Goal: Find specific page/section

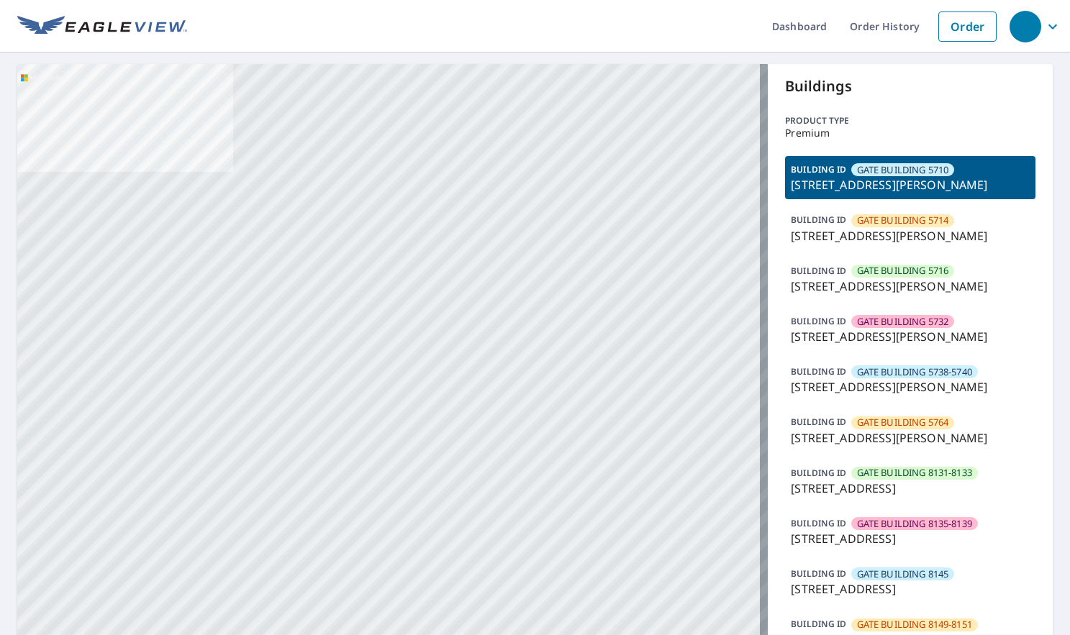
click at [874, 221] on span "GATE BUILDING 5714" at bounding box center [903, 221] width 92 height 14
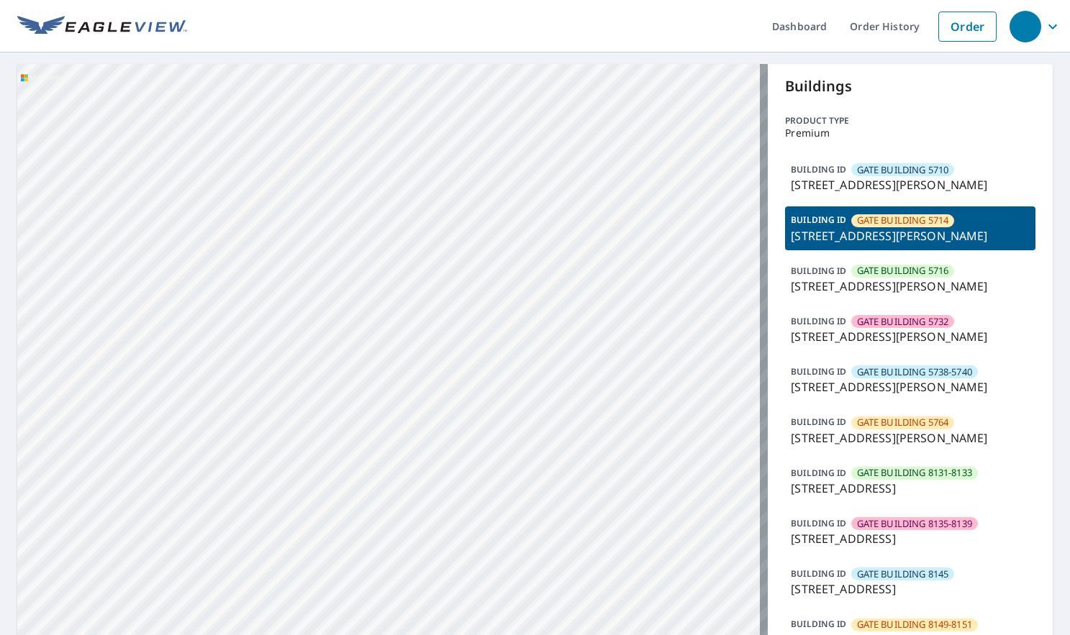
click at [877, 273] on span "GATE BUILDING 5716" at bounding box center [903, 271] width 92 height 14
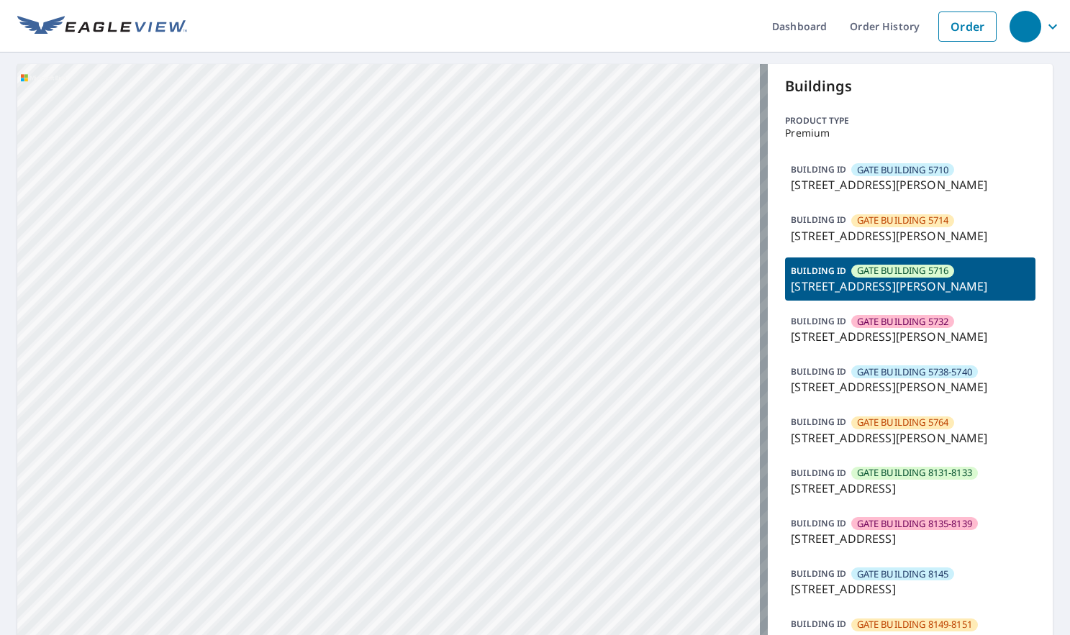
click at [943, 366] on span "GATE BUILDING 5738-5740" at bounding box center [914, 373] width 115 height 14
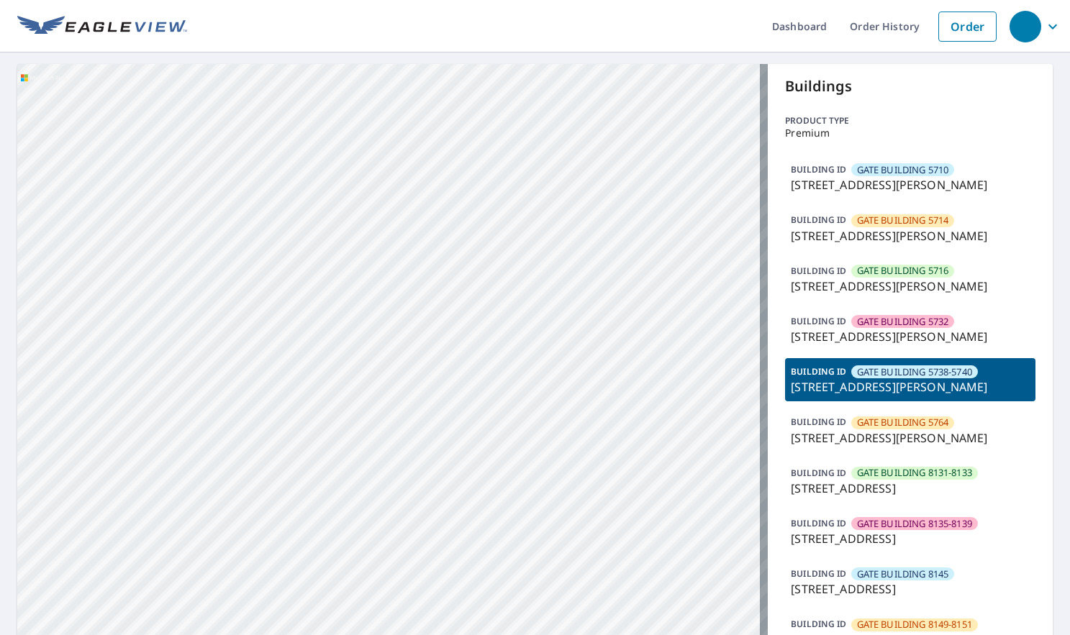
click at [918, 445] on p "[STREET_ADDRESS][PERSON_NAME]" at bounding box center [910, 438] width 239 height 17
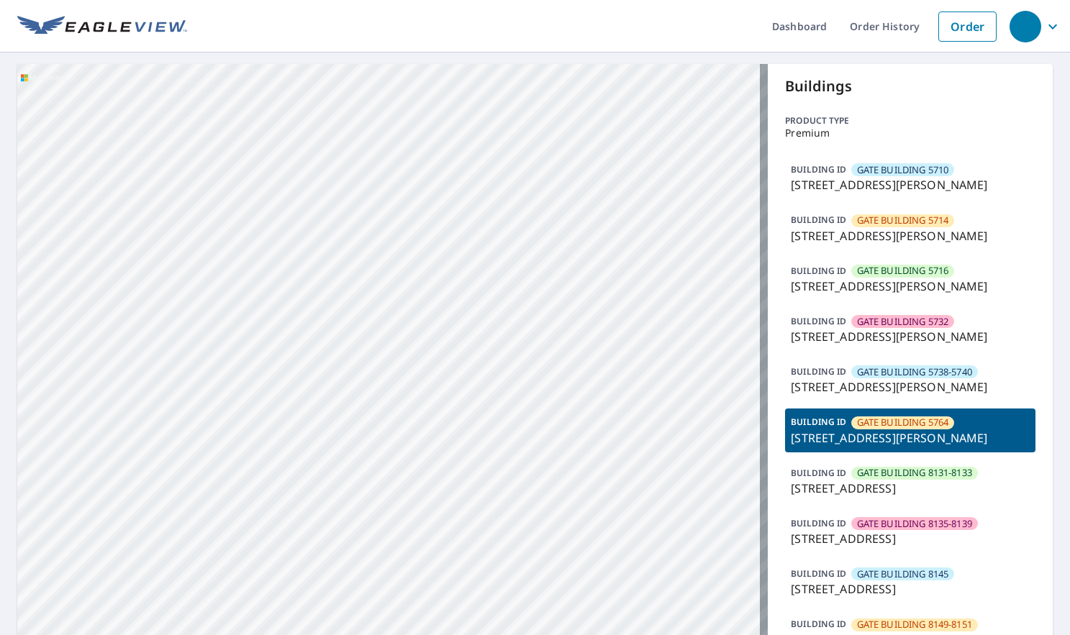
click at [913, 530] on span "GATE BUILDING 8135-8139" at bounding box center [914, 524] width 115 height 14
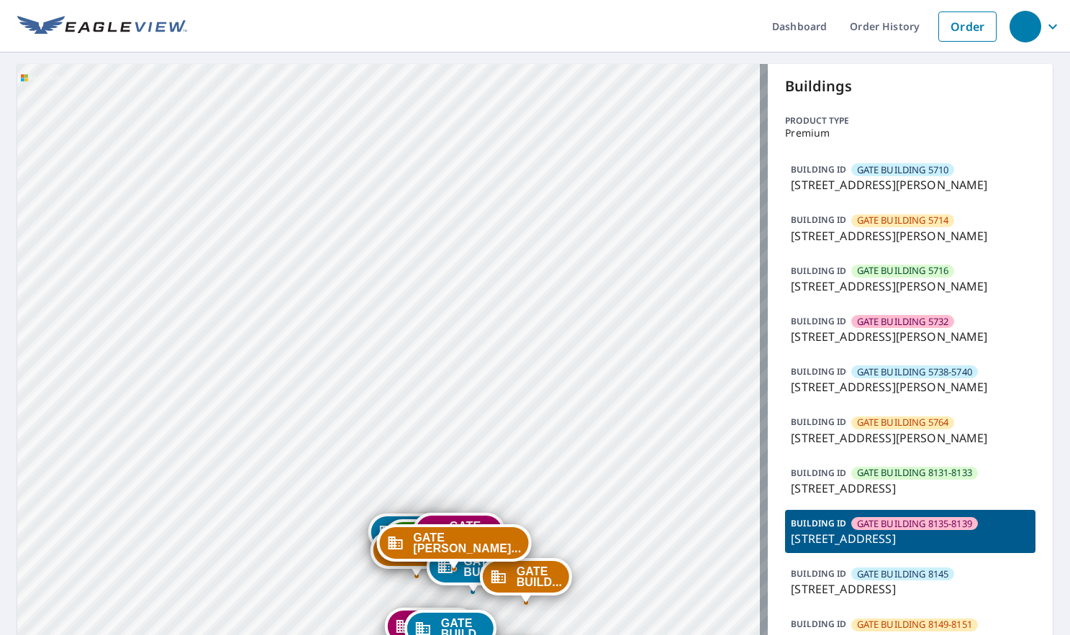
click at [921, 575] on span "GATE BUILDING 8145" at bounding box center [903, 575] width 92 height 14
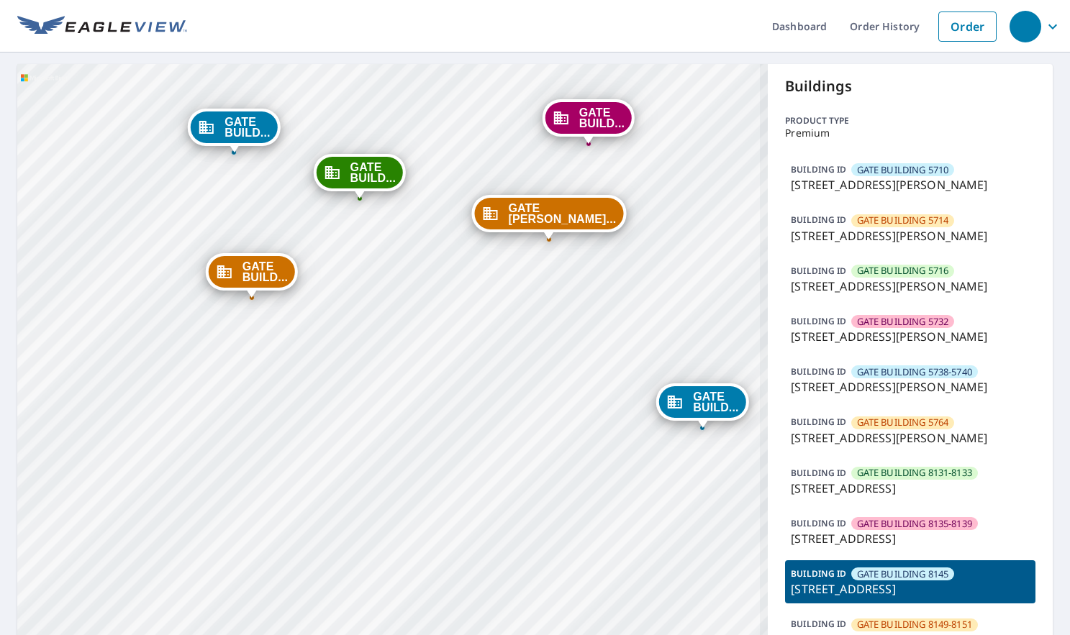
drag, startPoint x: 557, startPoint y: 461, endPoint x: 340, endPoint y: 442, distance: 217.5
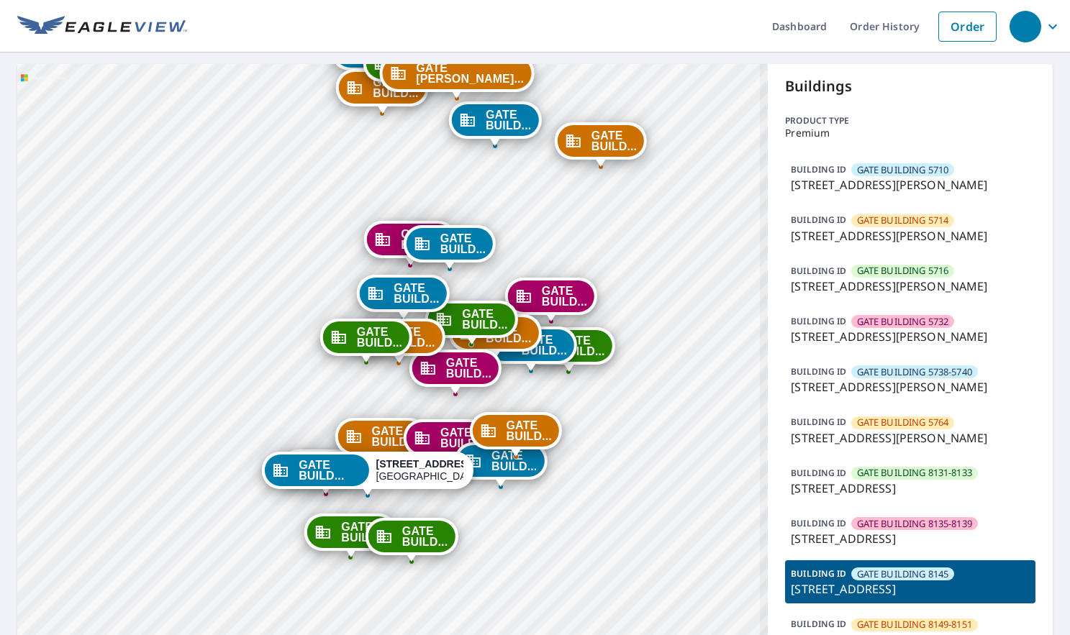
drag, startPoint x: 416, startPoint y: 449, endPoint x: 440, endPoint y: 173, distance: 276.7
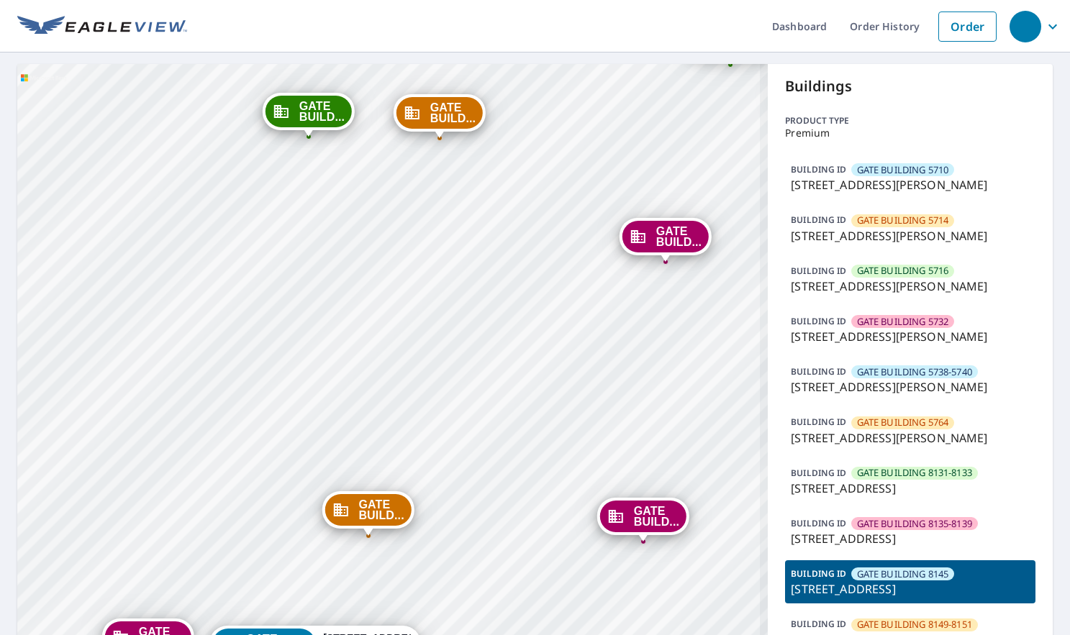
drag, startPoint x: 397, startPoint y: 404, endPoint x: 504, endPoint y: 199, distance: 231.4
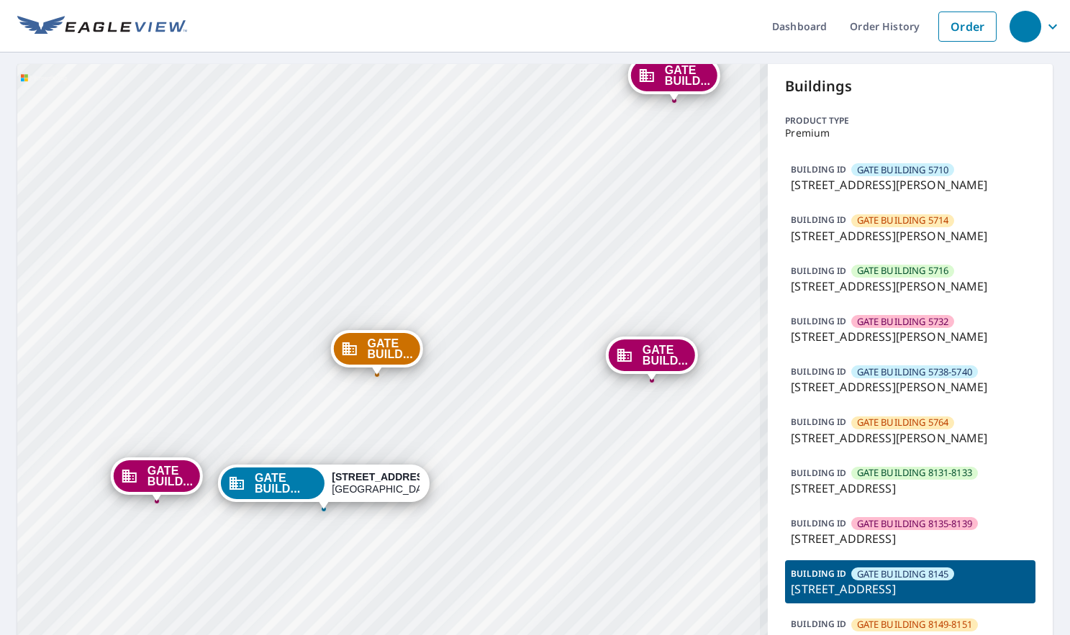
drag, startPoint x: 490, startPoint y: 334, endPoint x: 494, endPoint y: 214, distance: 120.2
